Goal: Contribute content: Contribute content

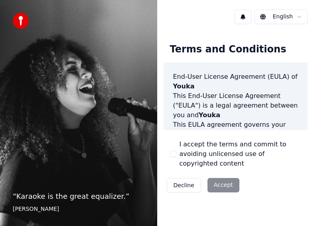
click at [214, 190] on div "Decline Accept" at bounding box center [203, 185] width 79 height 21
click at [170, 154] on button "I accept the terms and commit to avoiding unlicensed use of copyrighted content" at bounding box center [173, 154] width 6 height 6
click at [224, 182] on button "Accept" at bounding box center [224, 185] width 32 height 14
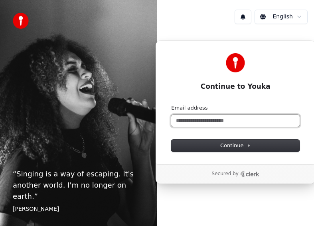
click at [225, 123] on input "Email address" at bounding box center [235, 121] width 129 height 12
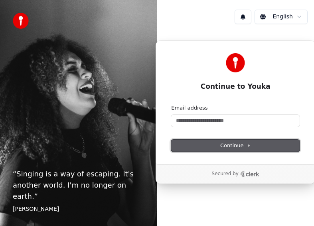
click at [230, 147] on span "Continue" at bounding box center [236, 145] width 30 height 7
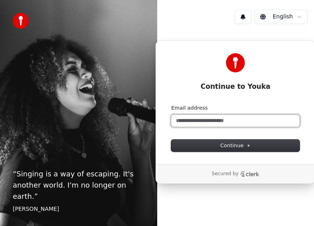
click at [201, 121] on input "Email address" at bounding box center [235, 121] width 129 height 12
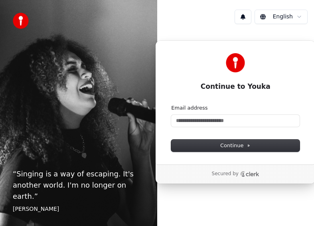
click at [289, 16] on html "“ Singing is a way of escaping. It's another world. I'm no longer on earth. ” […" at bounding box center [157, 113] width 314 height 226
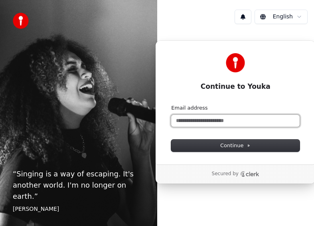
click at [215, 123] on input "Email address" at bounding box center [235, 121] width 129 height 12
click at [171, 104] on button "submit" at bounding box center [171, 104] width 0 height 0
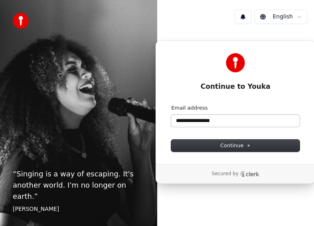
type input "**********"
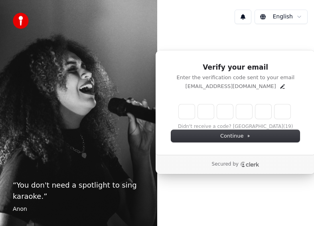
click at [292, 175] on div "Verify your email Enter the verification code sent to your email [EMAIL_ADDRESS…" at bounding box center [235, 111] width 157 height 163
click at [182, 113] on input "Enter verification code. Digit 1" at bounding box center [187, 111] width 16 height 14
type input "*"
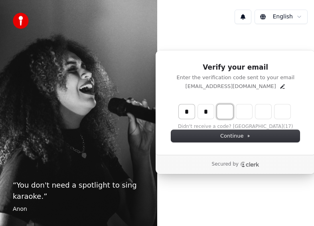
type input "**"
type input "*"
type input "***"
type input "*"
type input "****"
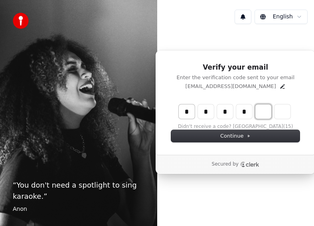
type input "*"
type input "******"
type input "*"
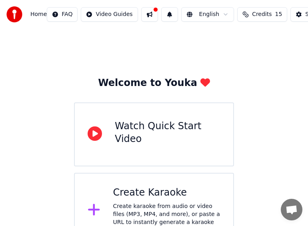
click at [269, 103] on div "Welcome to Youka Watch Quick Start Video Create Karaoke Create karaoke from aud…" at bounding box center [154, 138] width 308 height 219
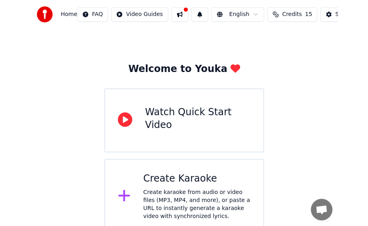
scroll to position [22, 0]
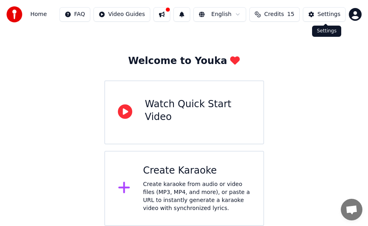
click at [324, 11] on div "Settings" at bounding box center [329, 14] width 23 height 8
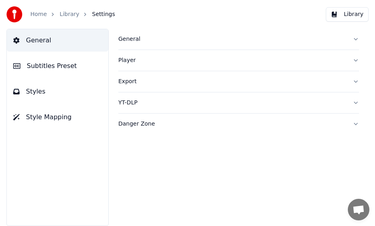
click at [43, 46] on button "General" at bounding box center [57, 40] width 101 height 22
click at [32, 15] on link "Home" at bounding box center [38, 14] width 16 height 8
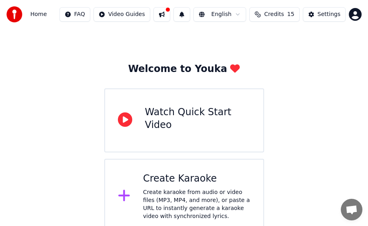
scroll to position [22, 0]
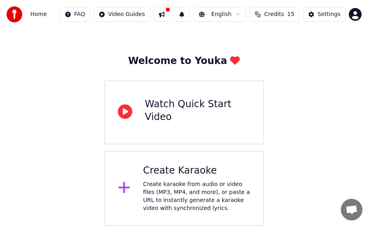
click at [284, 14] on span "Credits" at bounding box center [274, 14] width 20 height 8
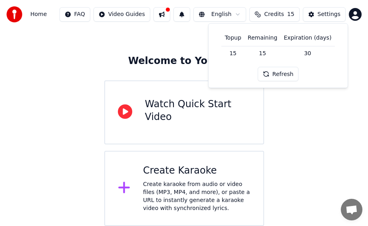
click at [281, 76] on button "Refresh" at bounding box center [278, 74] width 41 height 14
click at [334, 16] on div "Settings" at bounding box center [329, 14] width 23 height 8
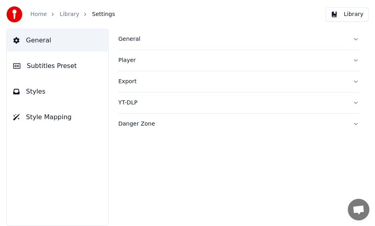
click at [41, 66] on span "Subtitles Preset" at bounding box center [52, 66] width 50 height 10
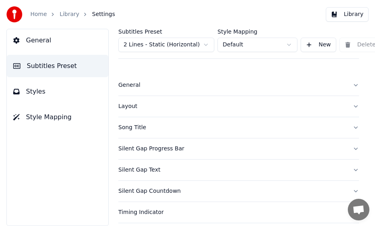
click at [39, 90] on span "Styles" at bounding box center [36, 92] width 20 height 10
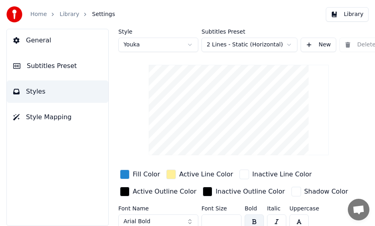
click at [34, 110] on button "Style Mapping" at bounding box center [57, 117] width 101 height 22
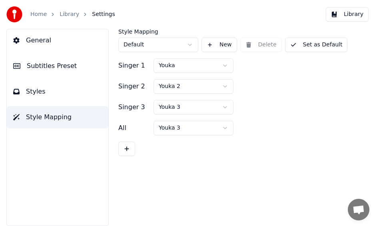
click at [44, 43] on span "General" at bounding box center [38, 41] width 25 height 10
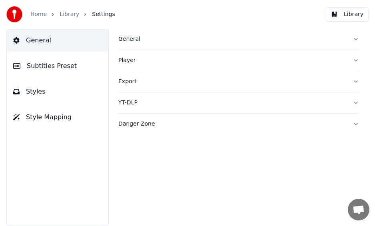
click at [57, 16] on ol "Home Library Settings" at bounding box center [72, 14] width 85 height 8
click at [36, 12] on link "Home" at bounding box center [38, 14] width 16 height 8
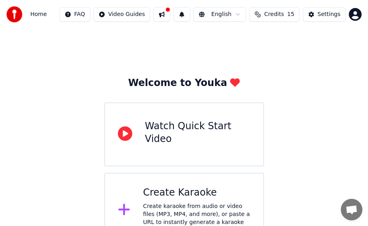
click at [173, 196] on div "Create Karaoke" at bounding box center [196, 192] width 107 height 13
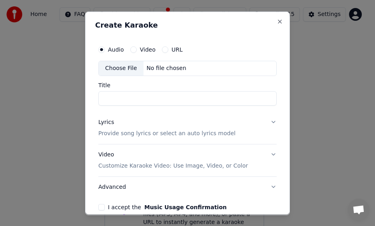
click at [124, 72] on div "Choose File" at bounding box center [121, 68] width 45 height 14
type input "**********"
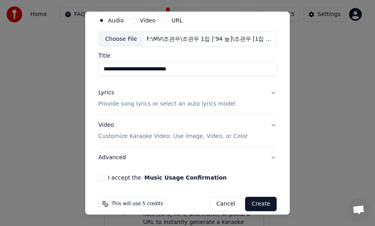
scroll to position [39, 0]
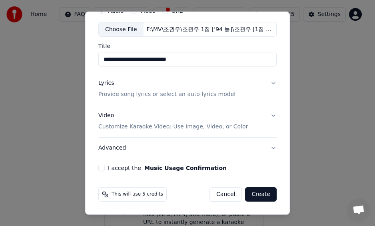
click at [101, 169] on button "I accept the Music Usage Confirmation" at bounding box center [101, 168] width 6 height 6
click at [201, 93] on p "Provide song lyrics or select an auto lyrics model" at bounding box center [166, 94] width 137 height 8
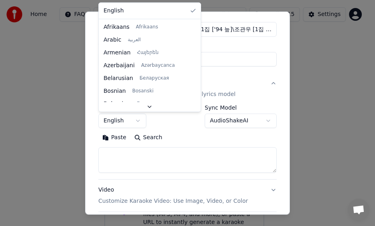
click at [119, 121] on body "**********" at bounding box center [184, 124] width 368 height 248
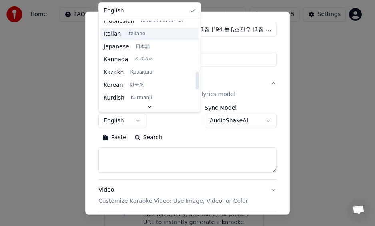
scroll to position [320, 0]
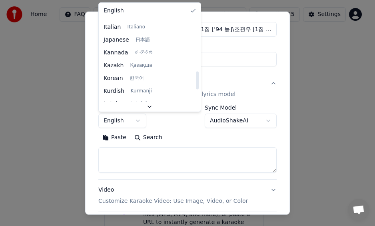
select select "**"
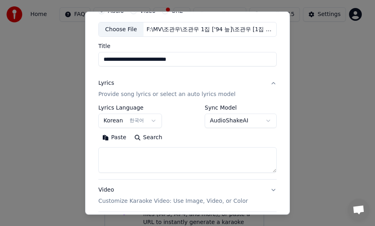
click at [227, 123] on body "**********" at bounding box center [184, 124] width 368 height 248
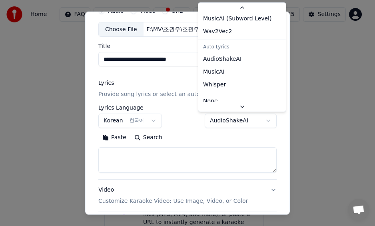
scroll to position [36, 0]
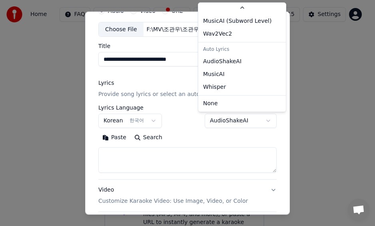
select select "**********"
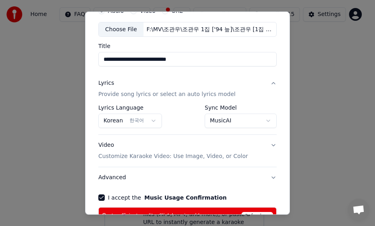
click at [177, 120] on div "**********" at bounding box center [187, 116] width 178 height 23
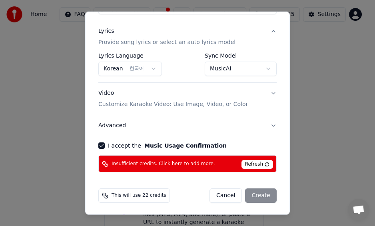
scroll to position [92, 0]
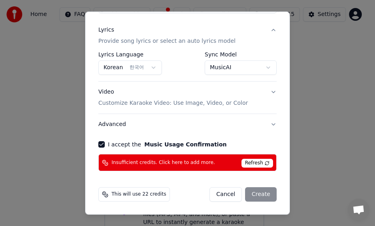
click at [139, 103] on p "Customize Karaoke Video: Use Image, Video, or Color" at bounding box center [172, 103] width 149 height 8
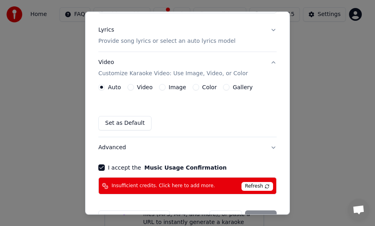
scroll to position [115, 0]
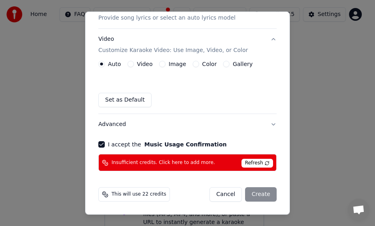
click at [254, 196] on div "Cancel Create" at bounding box center [242, 194] width 67 height 14
click at [174, 192] on div "This will use 22 credits Cancel Create" at bounding box center [187, 194] width 178 height 14
click at [181, 193] on div "This will use 22 credits Cancel Create" at bounding box center [187, 194] width 178 height 14
click at [181, 191] on div "This will use 22 credits Cancel Create" at bounding box center [187, 194] width 178 height 14
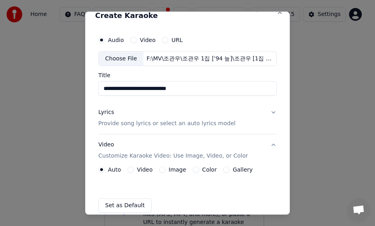
scroll to position [0, 0]
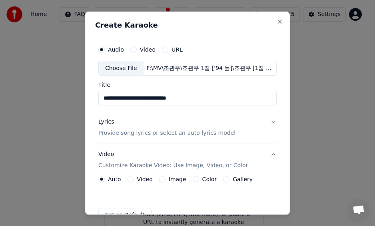
click at [134, 112] on button "Lyrics Provide song lyrics or select an auto lyrics model" at bounding box center [187, 127] width 178 height 32
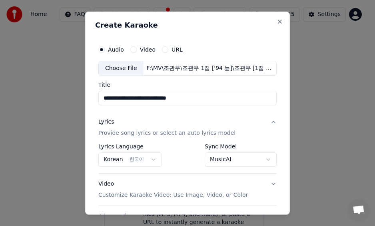
click at [134, 111] on button "Lyrics Provide song lyrics or select an auto lyrics model" at bounding box center [187, 127] width 178 height 32
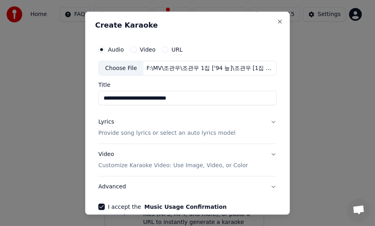
scroll to position [62, 0]
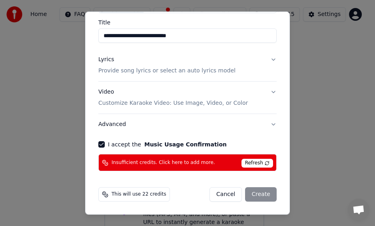
click at [256, 164] on span "Refresh" at bounding box center [257, 163] width 32 height 9
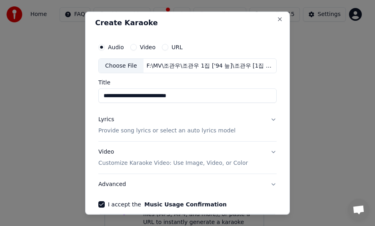
scroll to position [0, 0]
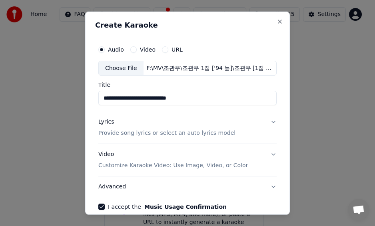
click at [123, 183] on button "Advanced" at bounding box center [187, 186] width 178 height 21
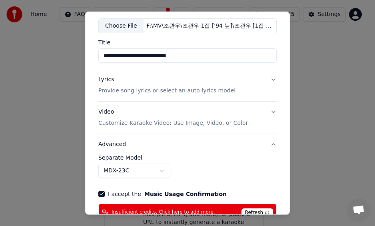
scroll to position [92, 0]
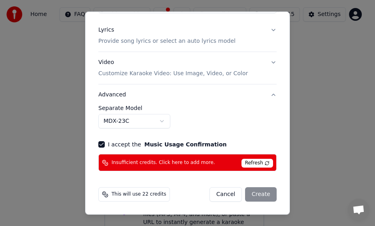
click at [124, 118] on body "**********" at bounding box center [184, 124] width 368 height 248
click at [127, 121] on body "**********" at bounding box center [184, 124] width 368 height 248
click at [149, 196] on span "This will use 22 credits" at bounding box center [138, 194] width 55 height 6
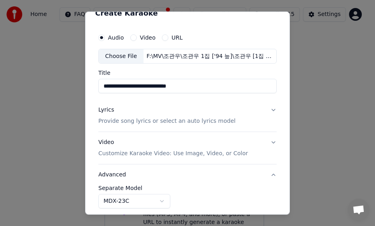
scroll to position [0, 0]
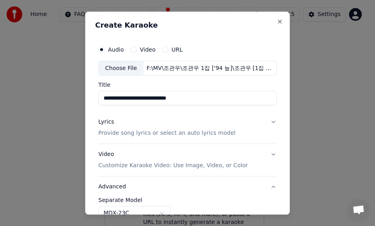
click at [139, 99] on input "**********" at bounding box center [187, 98] width 178 height 14
click at [124, 132] on p "Provide song lyrics or select an auto lyrics model" at bounding box center [166, 133] width 137 height 8
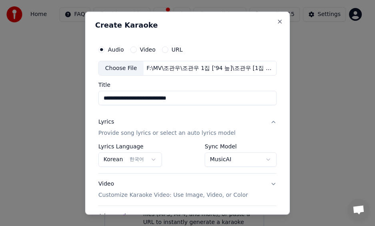
click at [124, 132] on p "Provide song lyrics or select an auto lyrics model" at bounding box center [166, 133] width 137 height 8
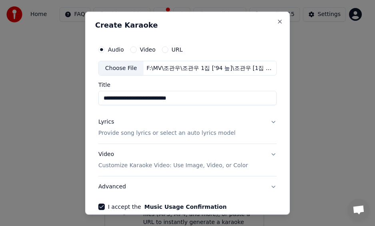
click at [215, 167] on p "Customize Karaoke Video: Use Image, Video, or Color" at bounding box center [172, 165] width 149 height 8
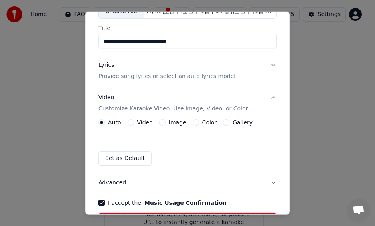
scroll to position [80, 0]
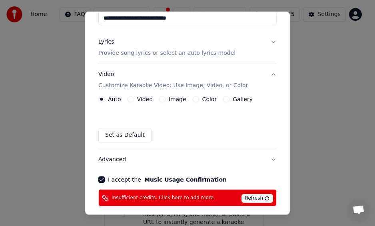
click at [162, 88] on p "Customize Karaoke Video: Use Image, Video, or Color" at bounding box center [172, 86] width 149 height 8
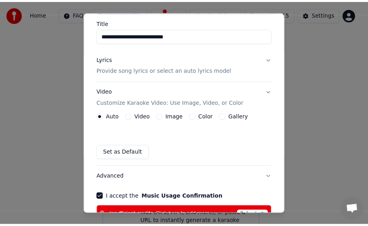
scroll to position [62, 0]
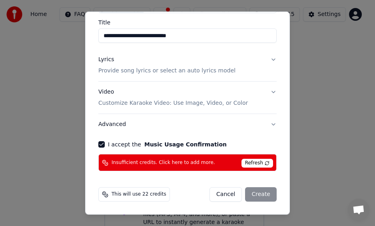
click at [255, 197] on div "Cancel Create" at bounding box center [242, 194] width 67 height 14
click at [255, 196] on div "Cancel Create" at bounding box center [242, 194] width 67 height 14
click at [131, 163] on span "Insufficient credits. Click here to add more." at bounding box center [162, 162] width 103 height 6
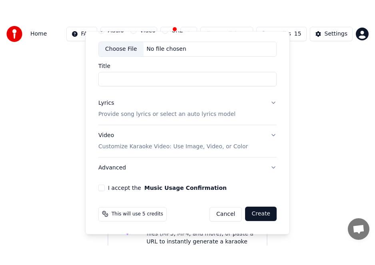
scroll to position [39, 0]
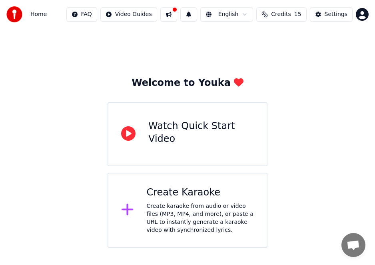
click at [195, 139] on div "Watch Quick Start Video" at bounding box center [200, 133] width 105 height 26
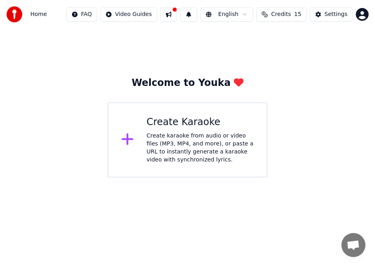
click at [339, 127] on div "Welcome to Youka Create Karaoke Create karaoke from audio or video files (MP3, …" at bounding box center [187, 103] width 375 height 149
